Goal: Task Accomplishment & Management: Use online tool/utility

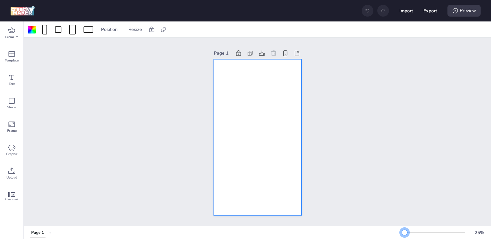
drag, startPoint x: 416, startPoint y: 231, endPoint x: 405, endPoint y: 232, distance: 10.7
click at [405, 232] on div at bounding box center [404, 232] width 5 height 5
click at [32, 29] on div at bounding box center [32, 30] width 8 height 8
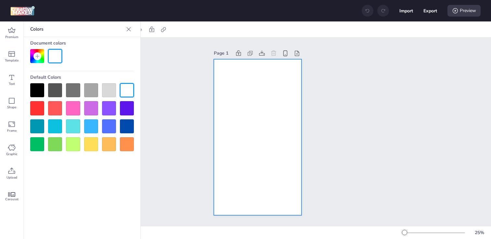
click at [40, 89] on div at bounding box center [37, 90] width 14 height 14
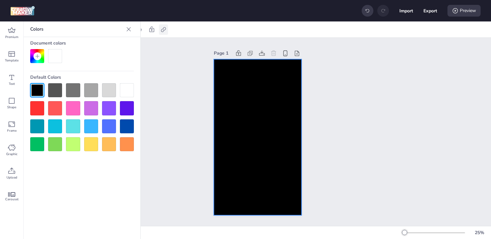
click at [162, 27] on icon at bounding box center [163, 29] width 7 height 7
click at [128, 46] on span "Activate hyperlink" at bounding box center [121, 46] width 36 height 7
click at [99, 47] on input "Activate hyperlink" at bounding box center [97, 49] width 4 height 4
checkbox input "true"
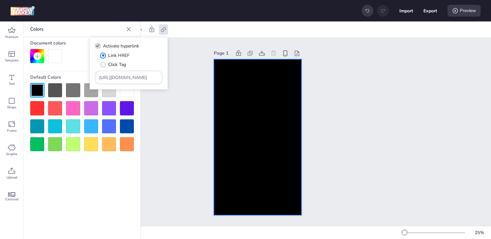
click at [117, 62] on span "Click Tag" at bounding box center [117, 64] width 18 height 7
click at [104, 65] on input "Click Tag" at bounding box center [102, 67] width 4 height 4
radio input "true"
drag, startPoint x: 143, startPoint y: 79, endPoint x: 48, endPoint y: 78, distance: 95.0
click at [48, 78] on body "Import Export Preview Premium Template Text Shape Frame Graphic Upload Carousel…" at bounding box center [245, 119] width 491 height 239
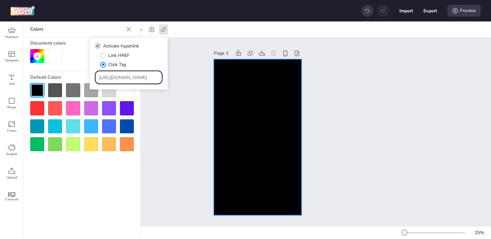
paste input "[DOMAIN_NAME]/ddm/trackclk/N1153284.3464950WORTISE/B33916922.427358652;dc_trk_a…"
type input "https://[DOMAIN_NAME]/ddm/trackclk/N1153284.3464950WORTISE/B33916922.427358652;…"
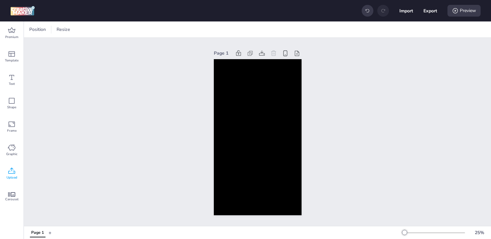
click at [13, 176] on span "Upload" at bounding box center [12, 177] width 11 height 5
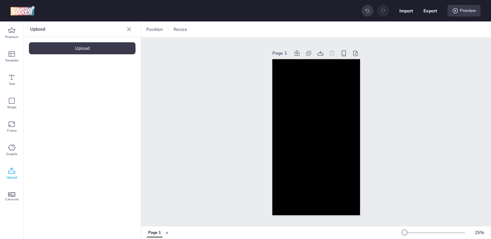
click at [58, 49] on div "Upload" at bounding box center [82, 48] width 107 height 12
click at [48, 53] on div "Upload" at bounding box center [82, 48] width 107 height 12
click at [63, 47] on div "Upload" at bounding box center [82, 48] width 107 height 12
click at [61, 94] on img at bounding box center [55, 90] width 40 height 7
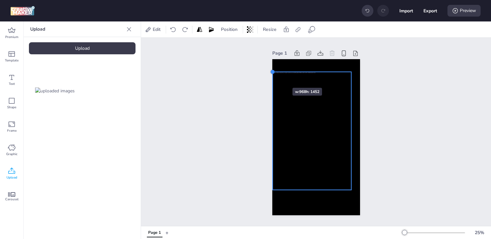
drag, startPoint x: 282, startPoint y: 85, endPoint x: 273, endPoint y: 76, distance: 12.4
click at [273, 76] on div at bounding box center [317, 137] width 88 height 156
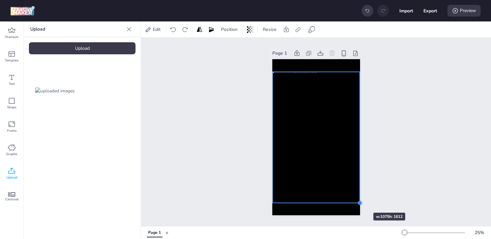
drag, startPoint x: 351, startPoint y: 188, endPoint x: 354, endPoint y: 201, distance: 13.4
click at [354, 201] on div at bounding box center [317, 137] width 88 height 156
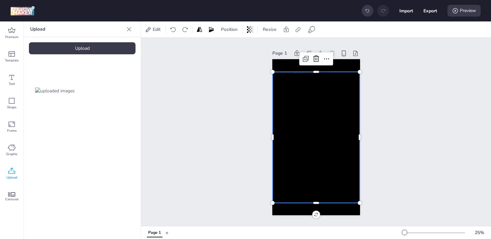
click at [223, 151] on div "Page 1" at bounding box center [316, 132] width 350 height 188
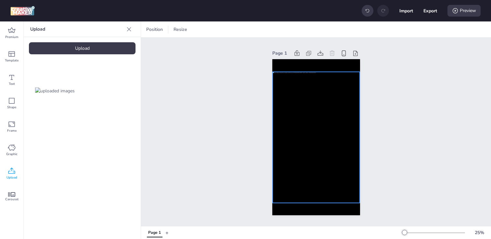
click at [284, 120] on div at bounding box center [316, 137] width 87 height 131
click at [272, 71] on div at bounding box center [272, 71] width 5 height 5
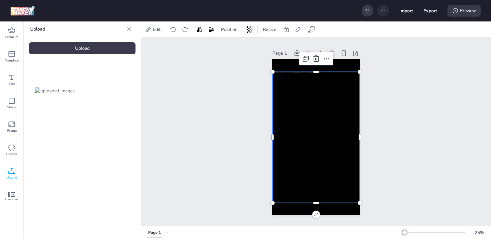
click at [282, 104] on div at bounding box center [316, 137] width 87 height 131
click at [298, 27] on icon at bounding box center [298, 29] width 7 height 7
click at [261, 41] on label "Activate hyperlink" at bounding box center [252, 45] width 49 height 11
click at [234, 47] on input "Activate hyperlink" at bounding box center [232, 49] width 4 height 4
checkbox input "true"
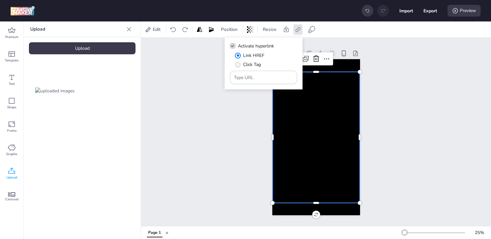
click at [236, 61] on label "Click Tag" at bounding box center [248, 64] width 31 height 11
click at [236, 65] on input "Click Tag" at bounding box center [237, 67] width 4 height 4
radio input "true"
click at [257, 78] on input "Type URL" at bounding box center [264, 77] width 60 height 7
paste input "https://[DOMAIN_NAME]/ddm/trackclk/N1153284.3464950WORTISE/B33916922.427358652;…"
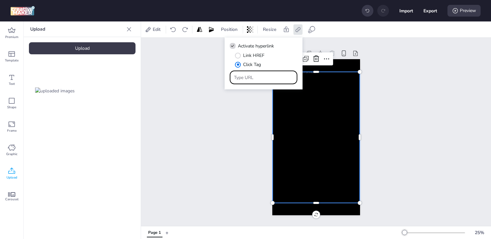
type input "https://[DOMAIN_NAME]/ddm/trackclk/N1153284.3464950WORTISE/B33916922.427358652;…"
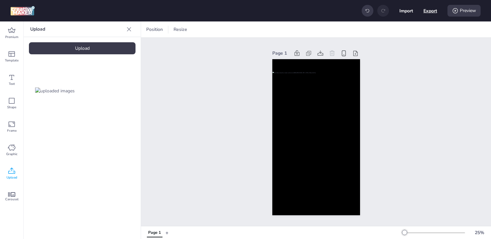
click at [431, 11] on button "Export" at bounding box center [431, 11] width 14 height 14
select select "html"
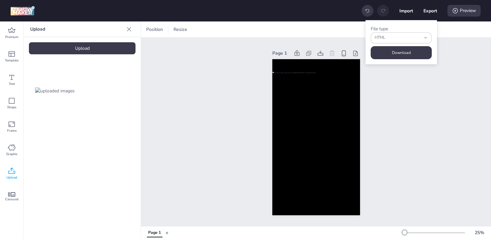
click at [391, 47] on button "Download" at bounding box center [401, 52] width 61 height 13
